Goal: Task Accomplishment & Management: Manage account settings

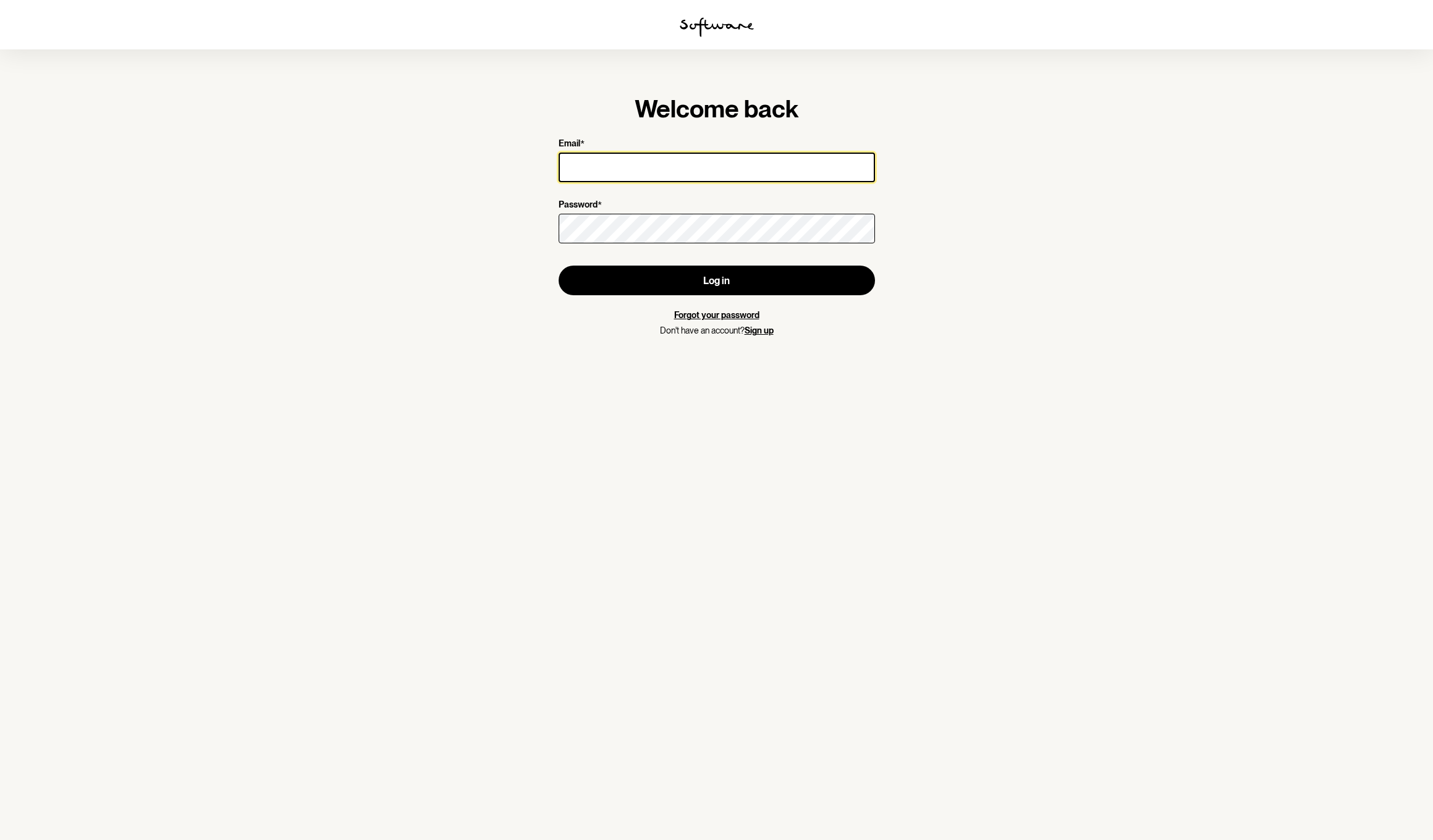
type input "[EMAIL_ADDRESS][DOMAIN_NAME]"
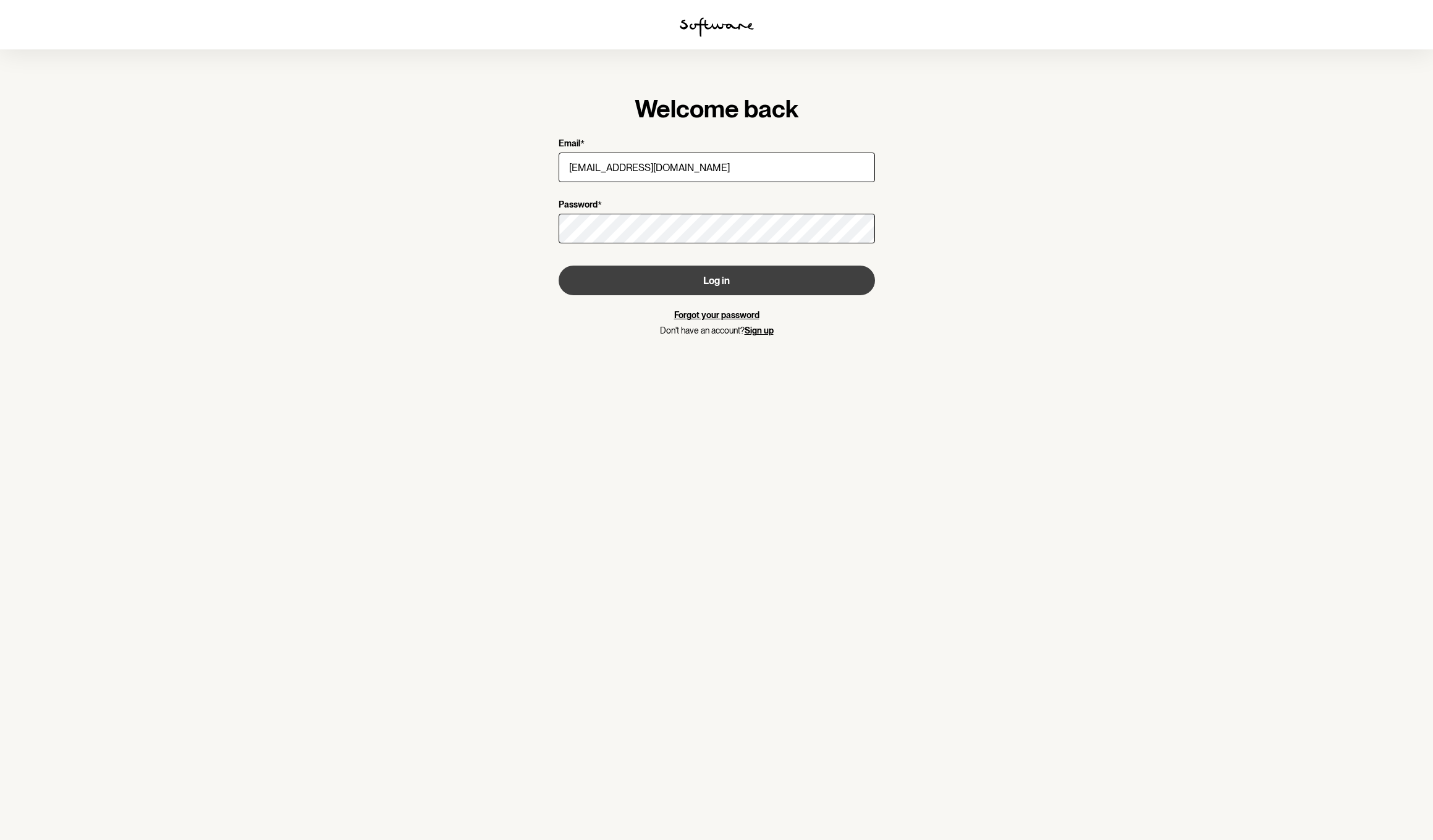
click at [808, 279] on button "Log in" at bounding box center [717, 281] width 316 height 30
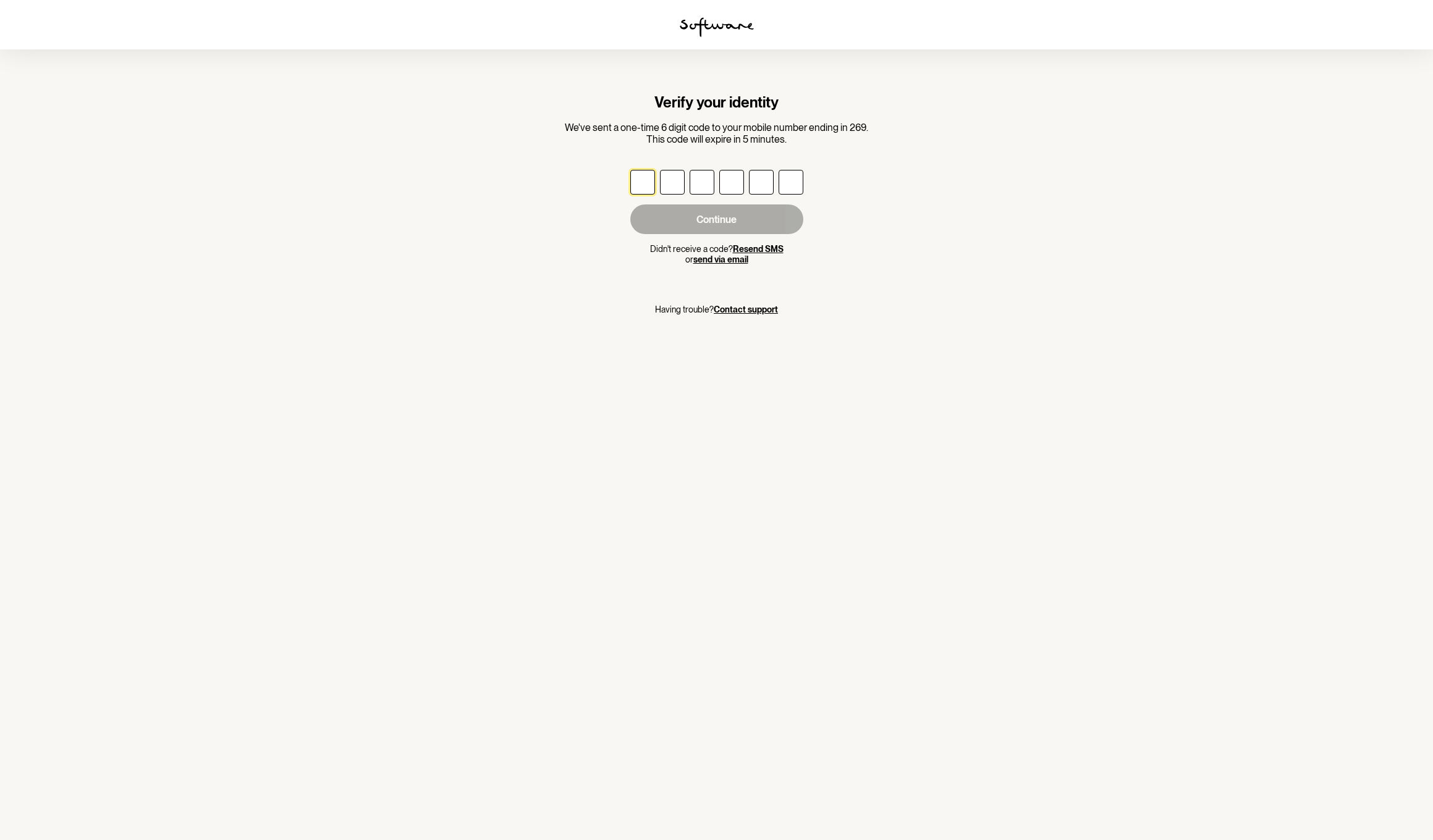
type input "3"
type input "5"
type input "6"
type input "7"
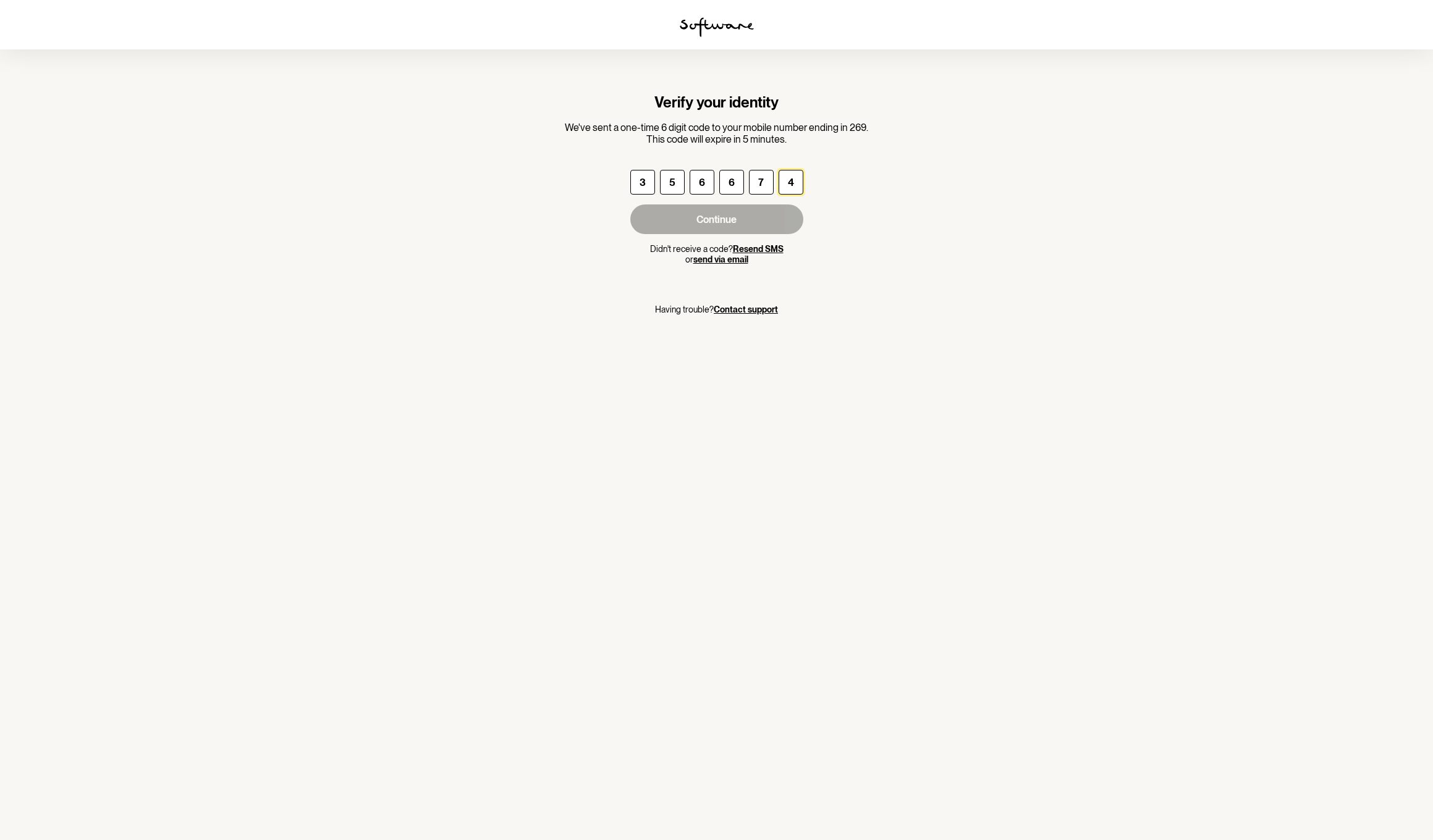
type input "4"
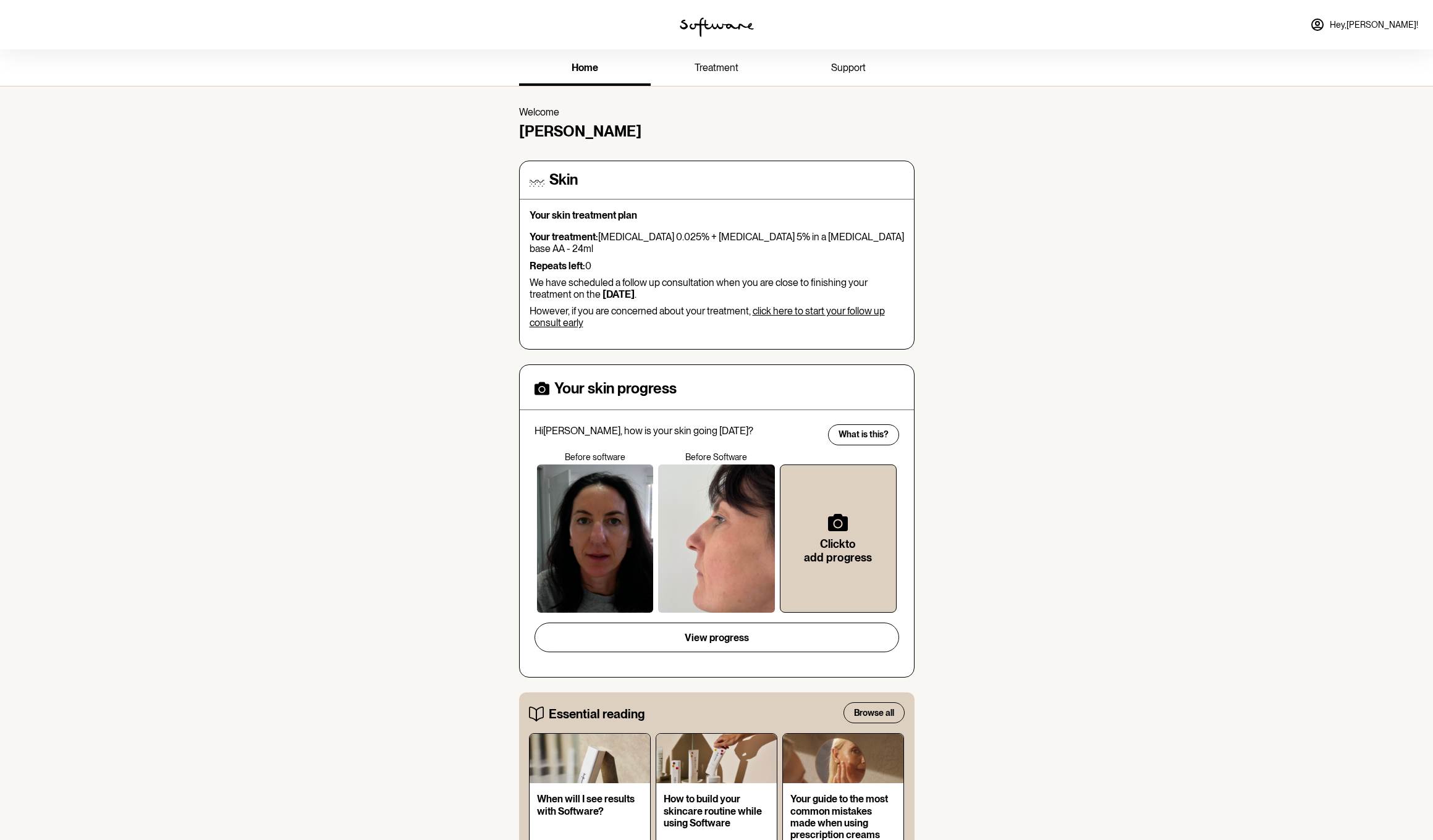
click at [724, 63] on span "treatment" at bounding box center [716, 68] width 44 height 12
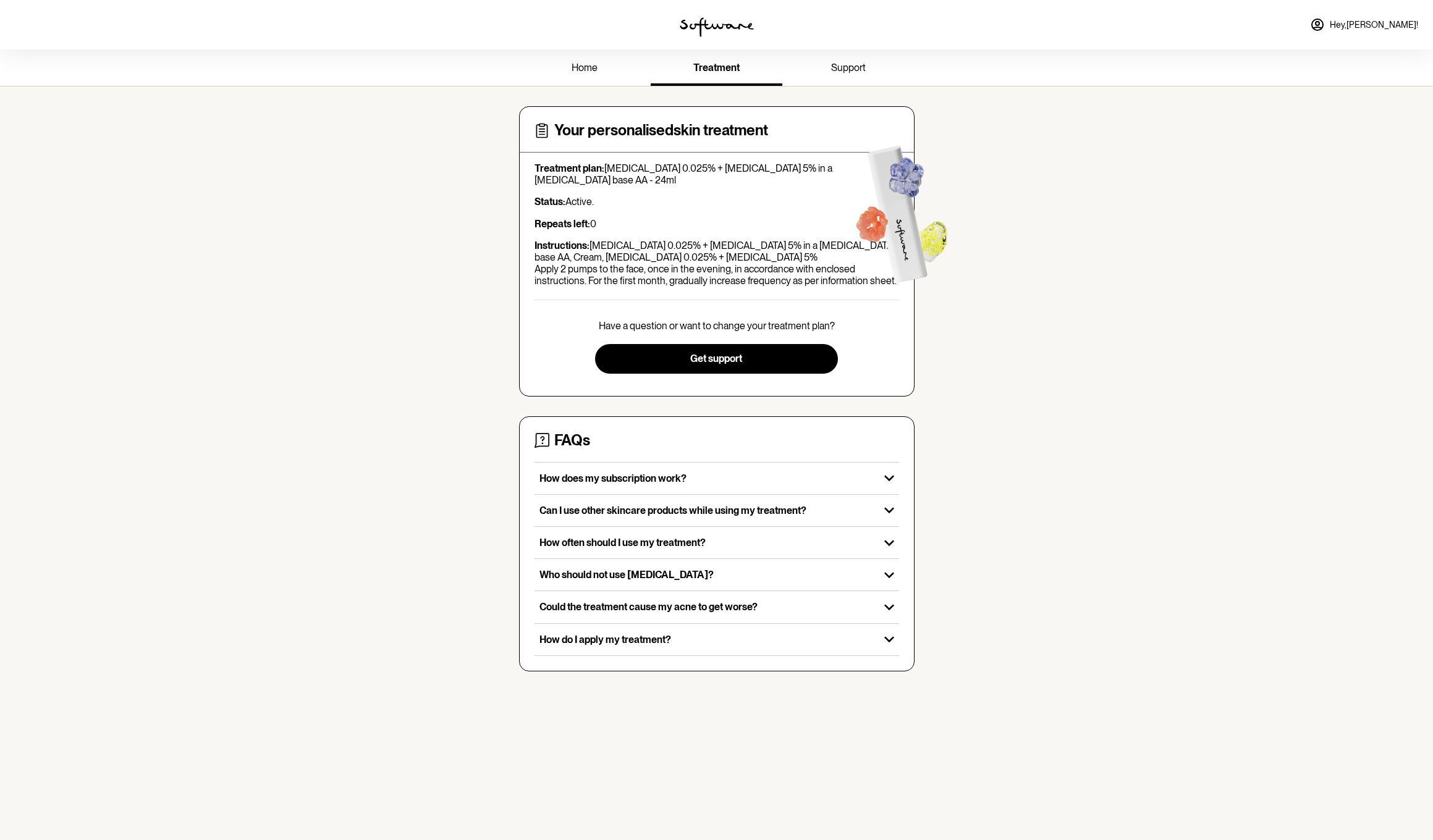
click at [855, 65] on span "support" at bounding box center [849, 68] width 35 height 12
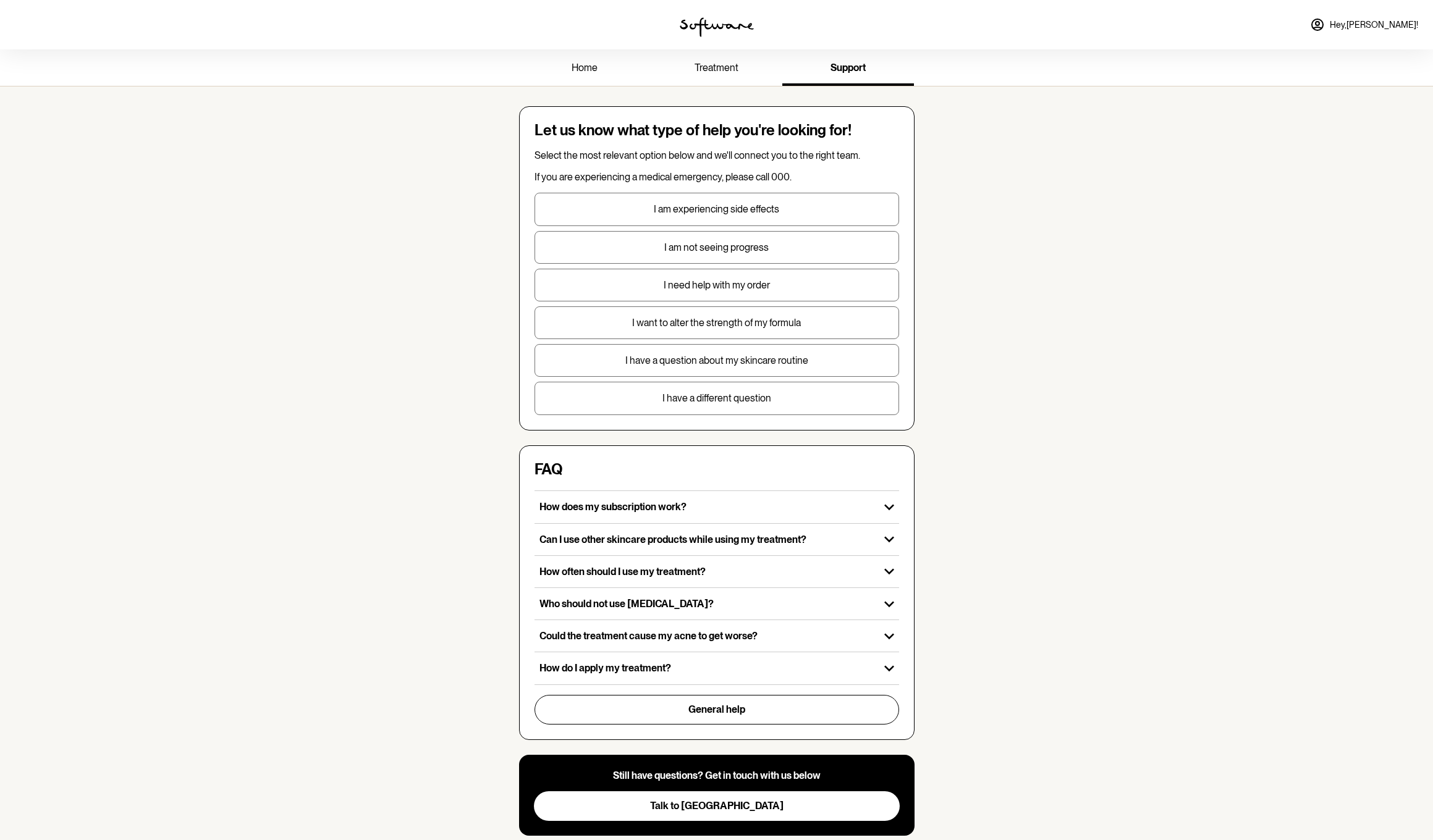
click at [580, 67] on span "home" at bounding box center [584, 68] width 26 height 12
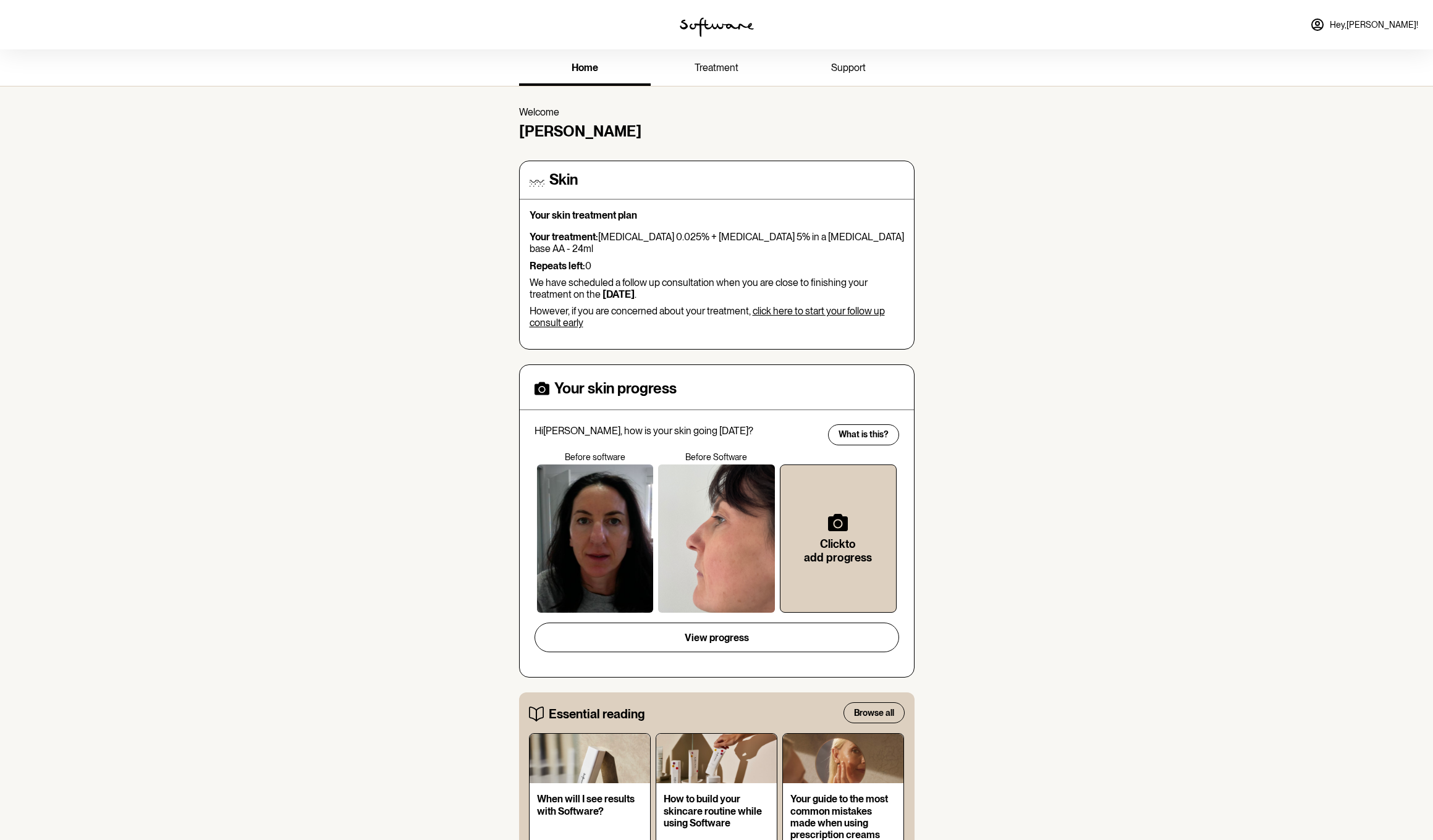
click at [1385, 23] on span "Hey, [PERSON_NAME] !" at bounding box center [1373, 25] width 89 height 11
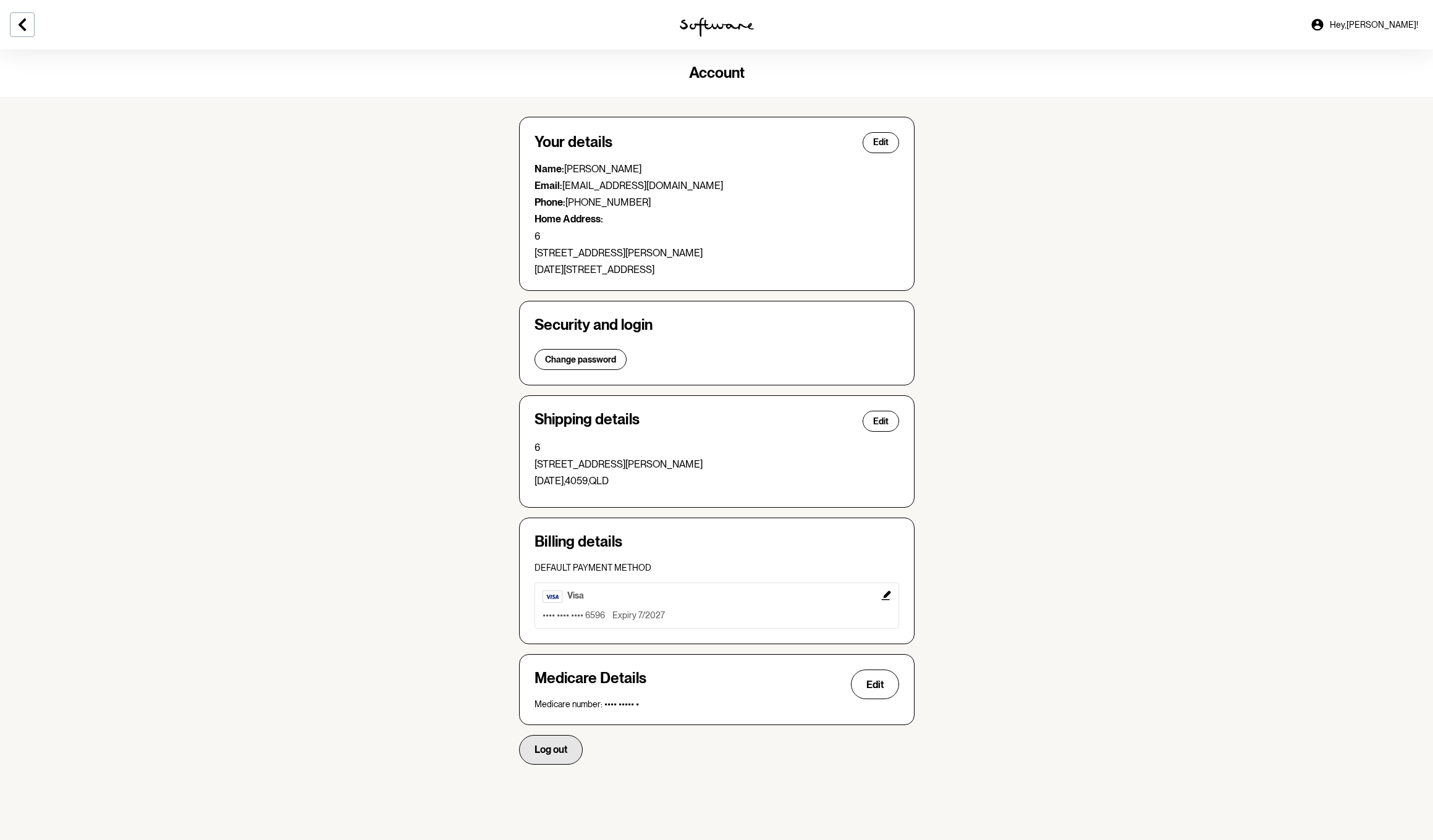
click at [560, 748] on span "Log out" at bounding box center [551, 750] width 33 height 12
